Goal: Transaction & Acquisition: Purchase product/service

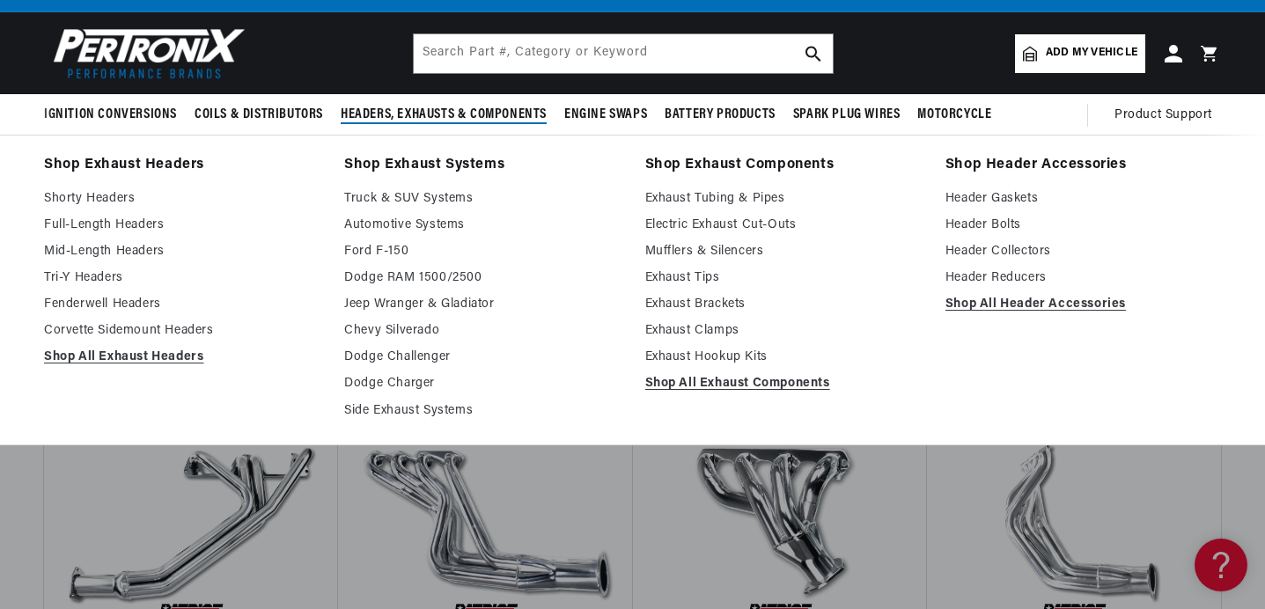
scroll to position [0, 658]
click at [90, 202] on link "Shorty Headers" at bounding box center [182, 198] width 276 height 21
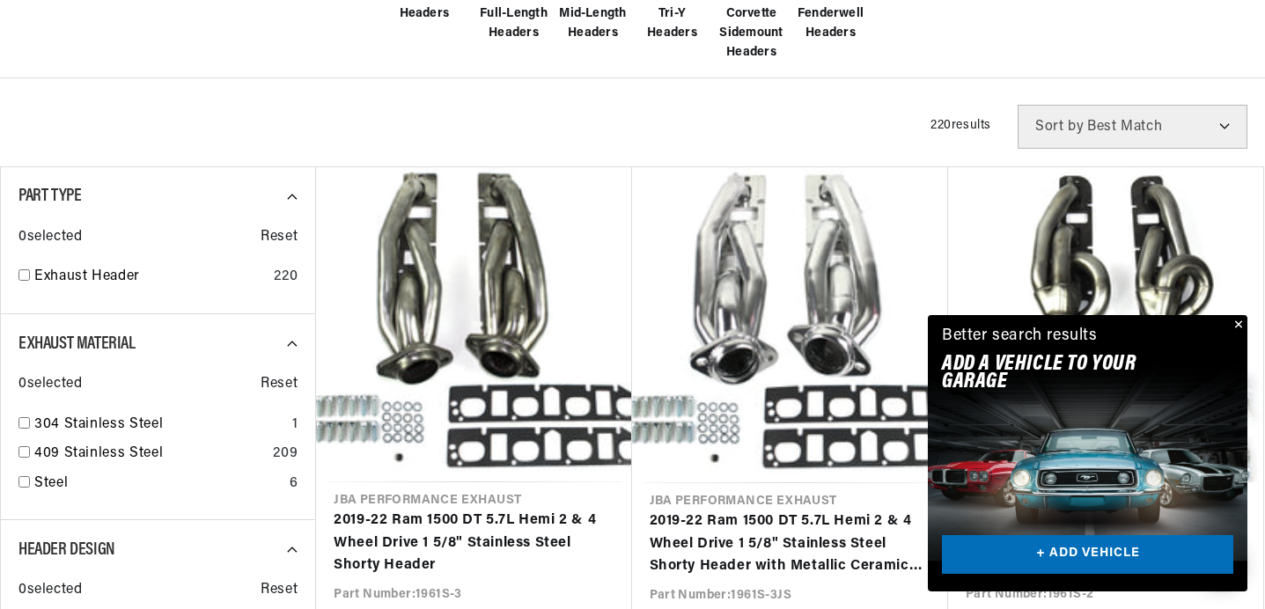
scroll to position [570, 0]
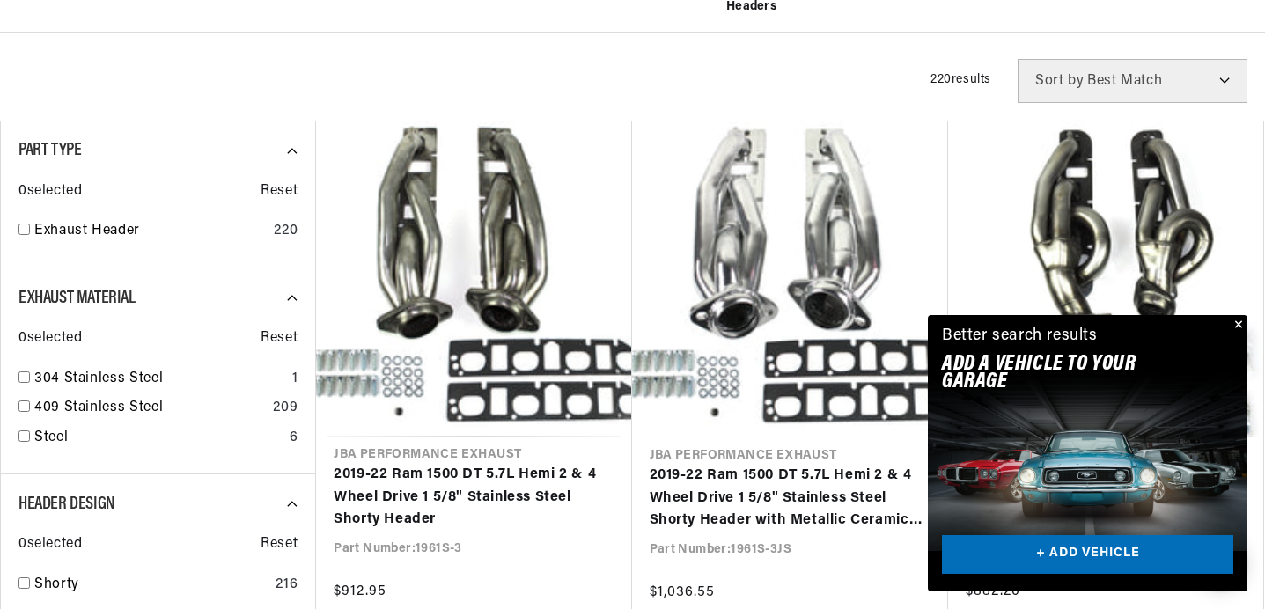
click at [1238, 325] on button "Close" at bounding box center [1237, 325] width 21 height 21
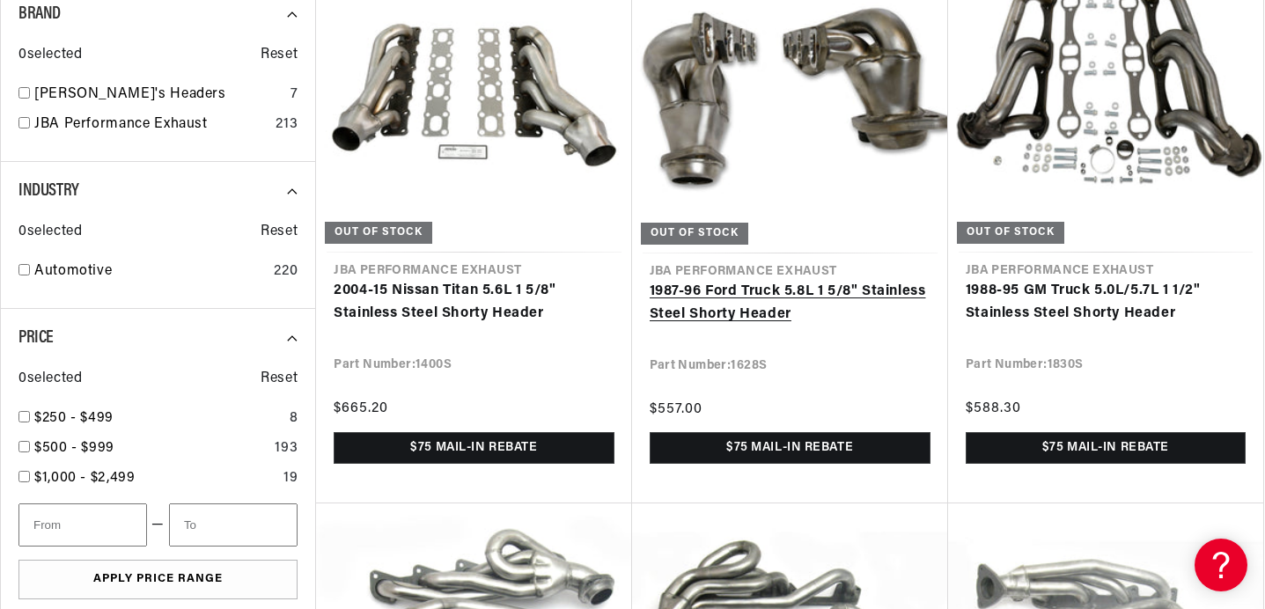
scroll to position [0, 0]
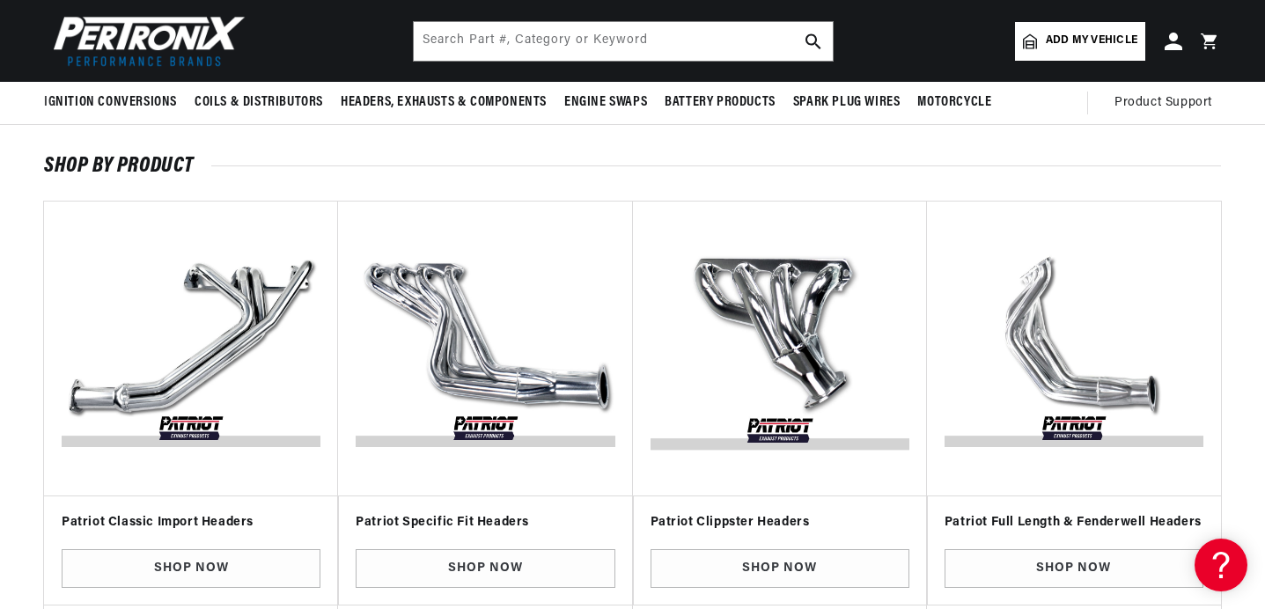
scroll to position [0, 658]
click at [762, 568] on link "Shop Now" at bounding box center [780, 570] width 259 height 40
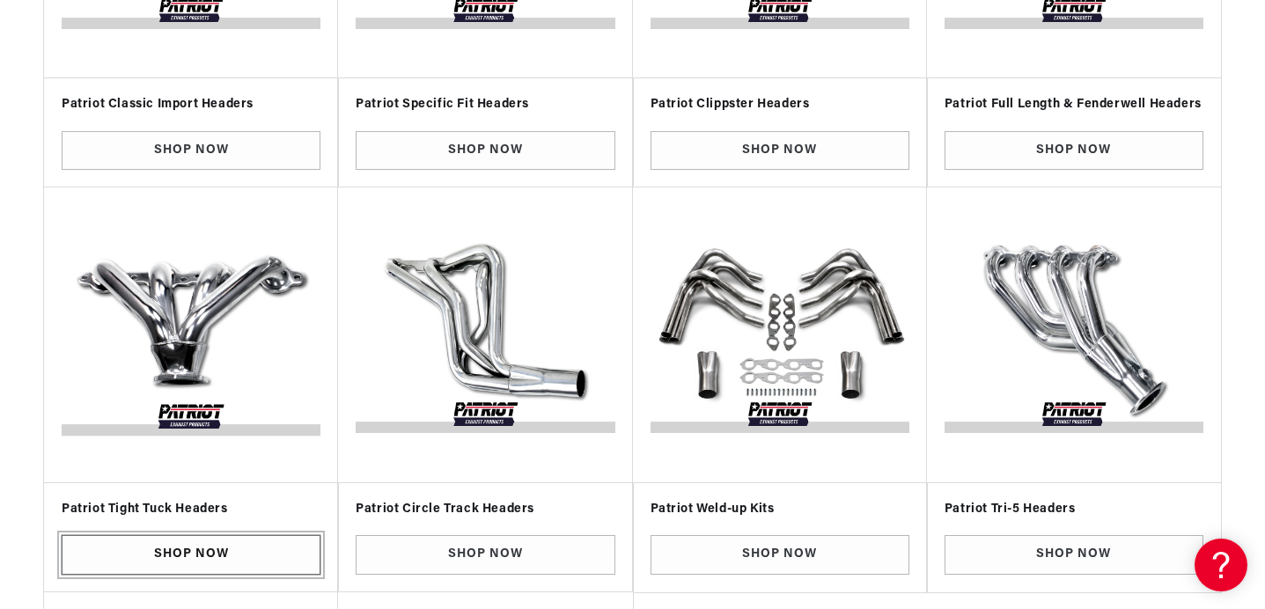
click at [206, 556] on link "Shop Now" at bounding box center [191, 555] width 259 height 40
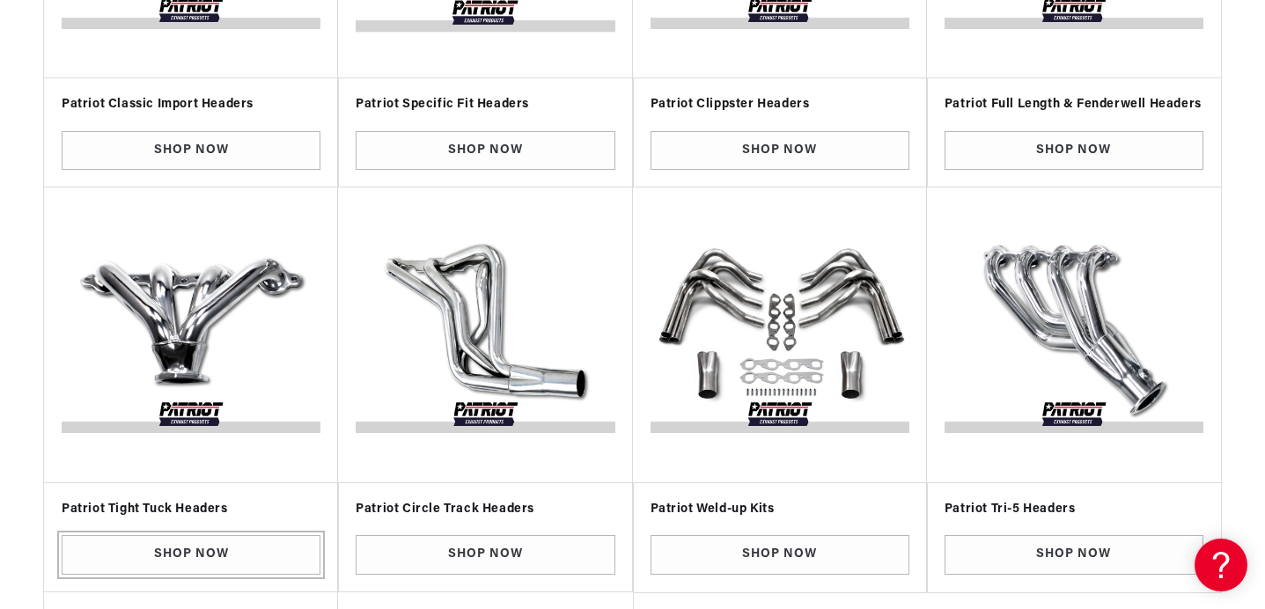
scroll to position [0, 0]
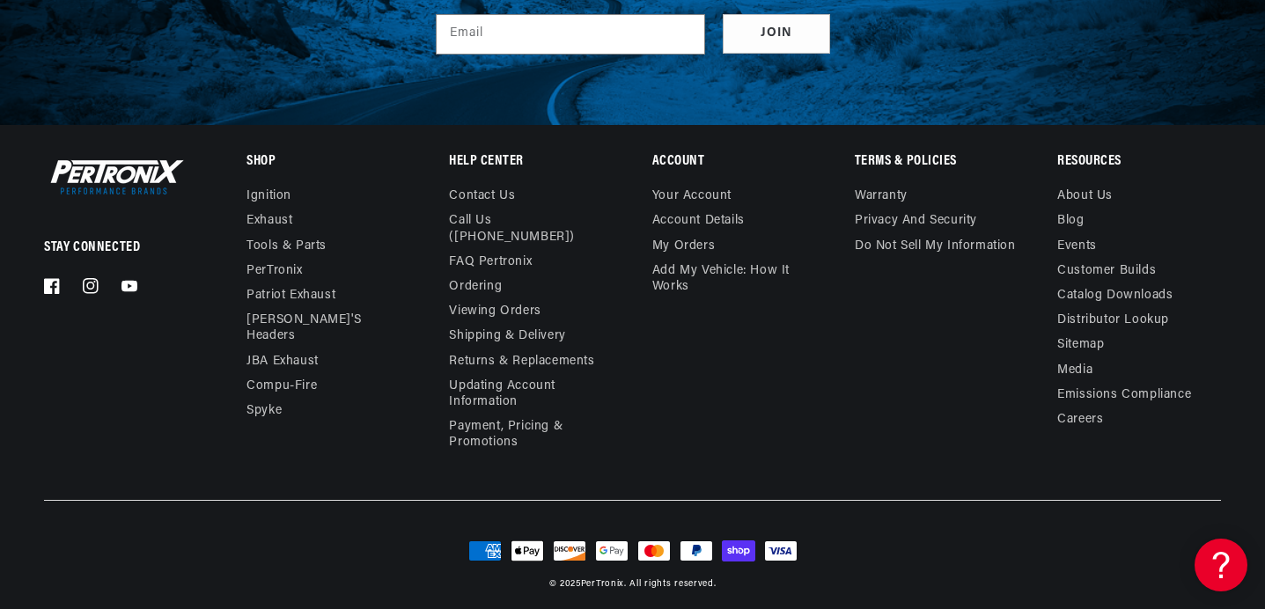
scroll to position [0, 658]
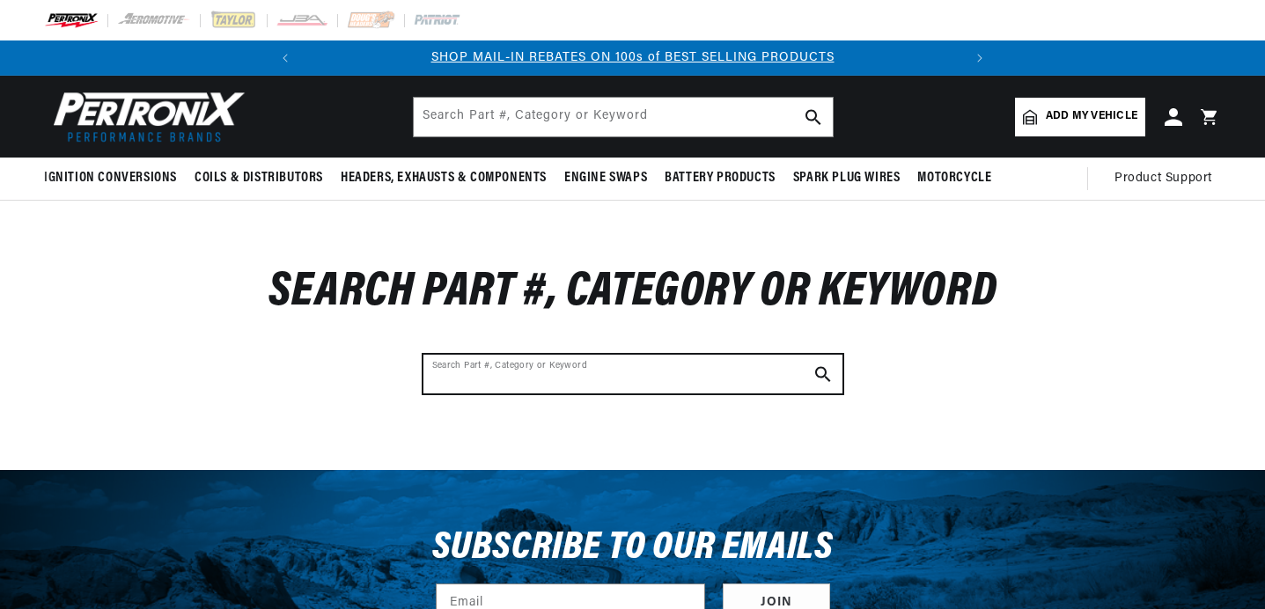
click at [561, 370] on input "Search Part #, Category or Keyword" at bounding box center [633, 374] width 419 height 39
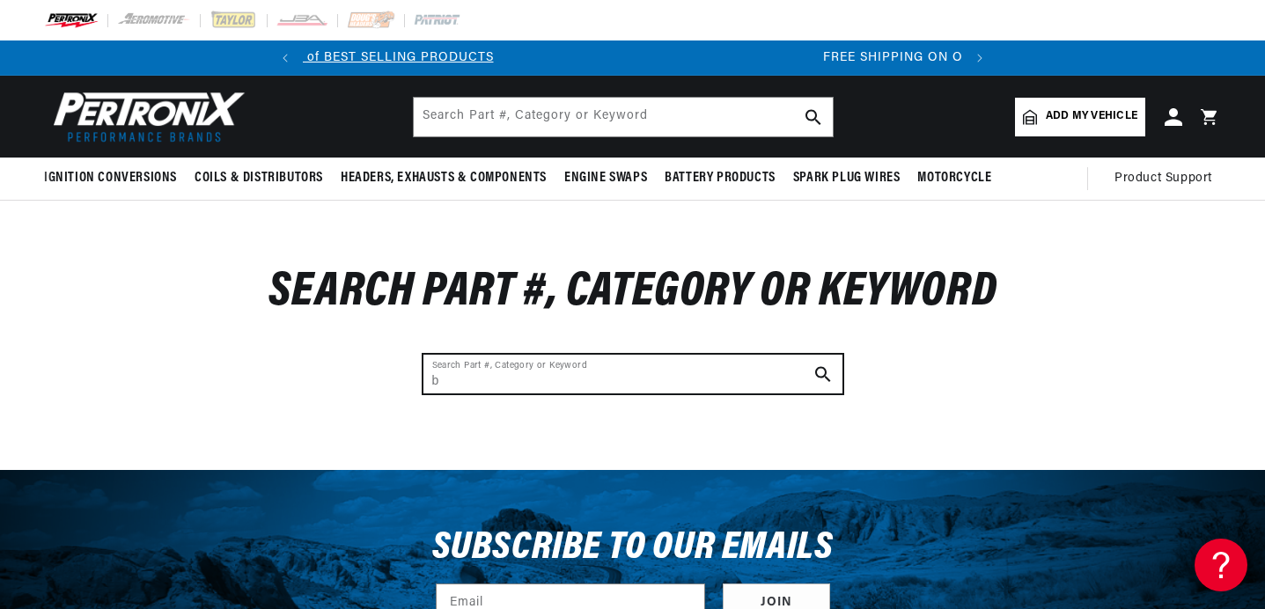
scroll to position [0, 658]
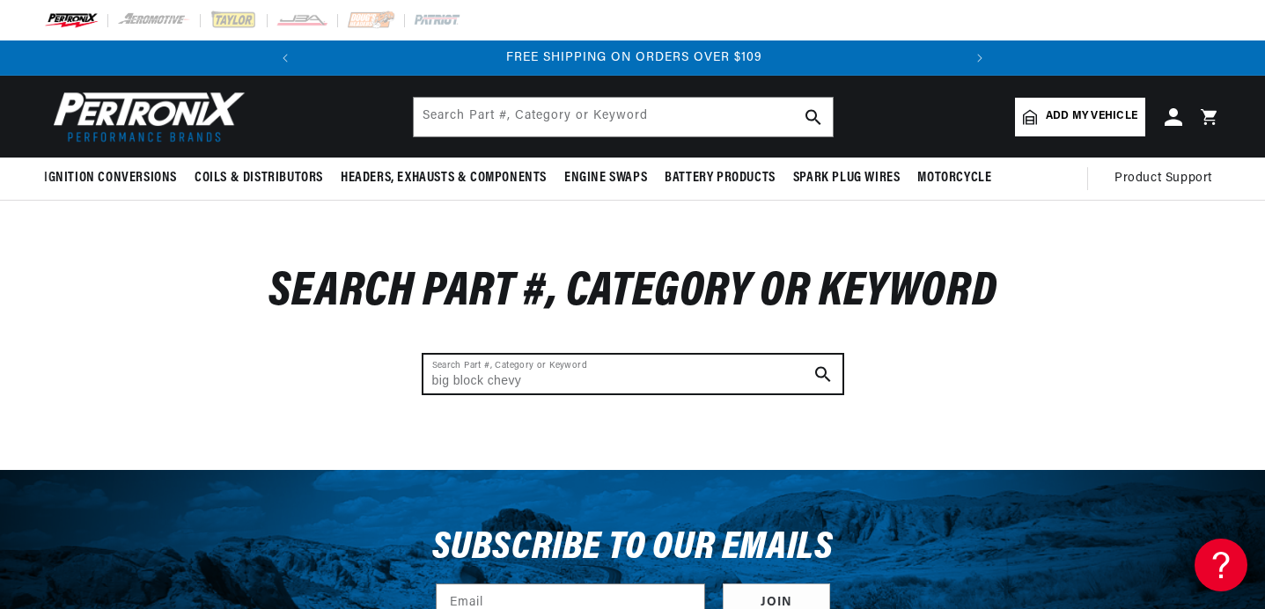
type input "big block chevy"
click at [804, 355] on button "Search Part #, Category or Keyword" at bounding box center [823, 374] width 39 height 39
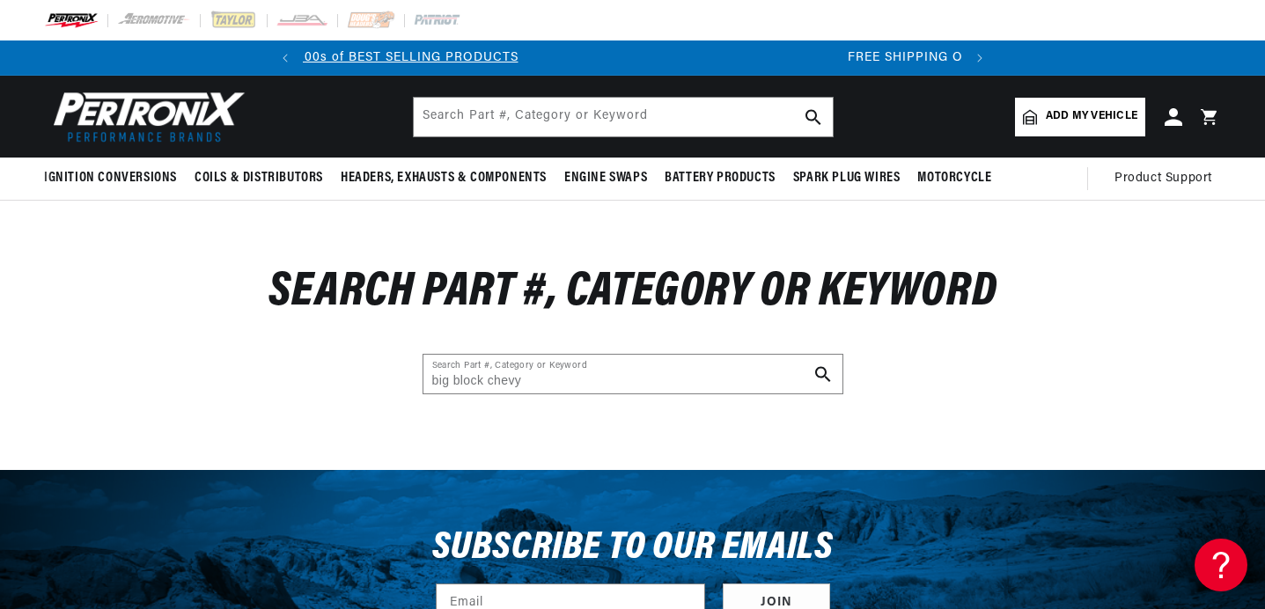
scroll to position [0, 0]
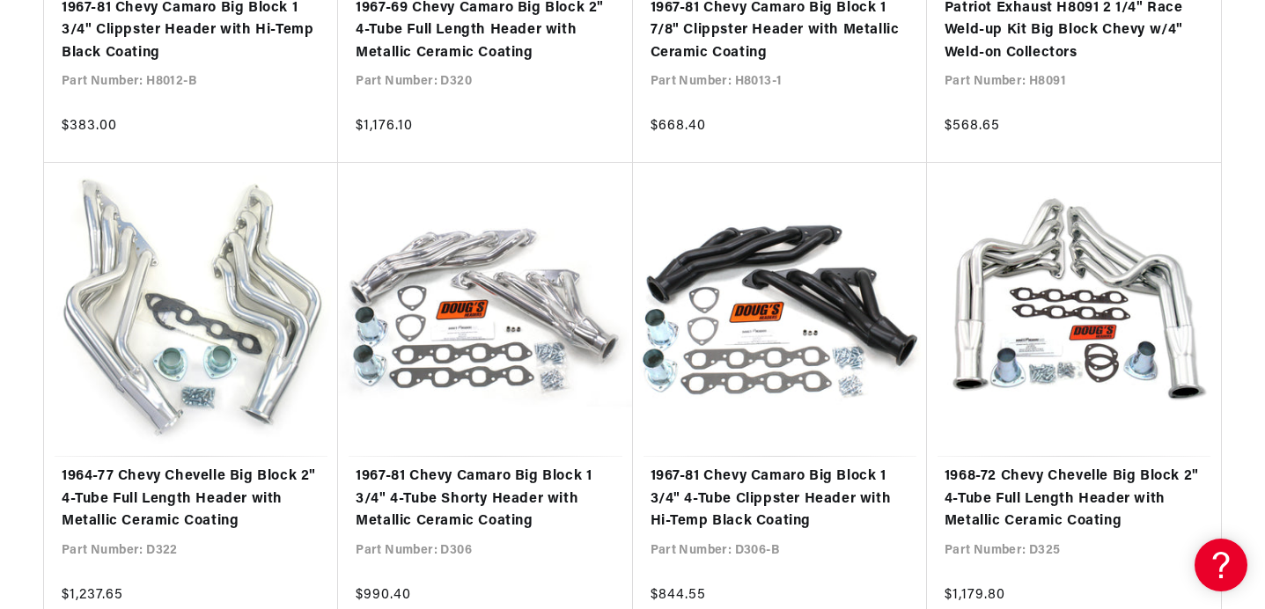
scroll to position [2237, 0]
